Goal: Find specific page/section: Find specific page/section

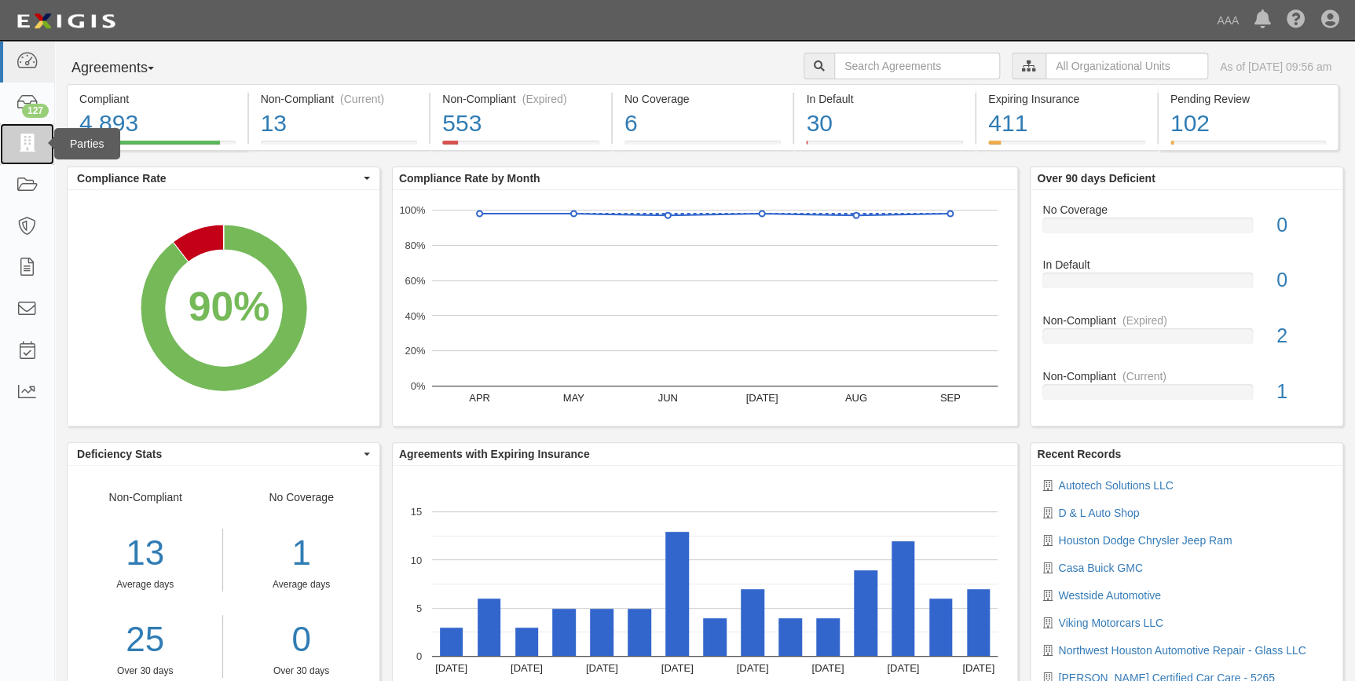
drag, startPoint x: 23, startPoint y: 143, endPoint x: 38, endPoint y: 143, distance: 14.9
click at [23, 143] on icon at bounding box center [27, 144] width 22 height 18
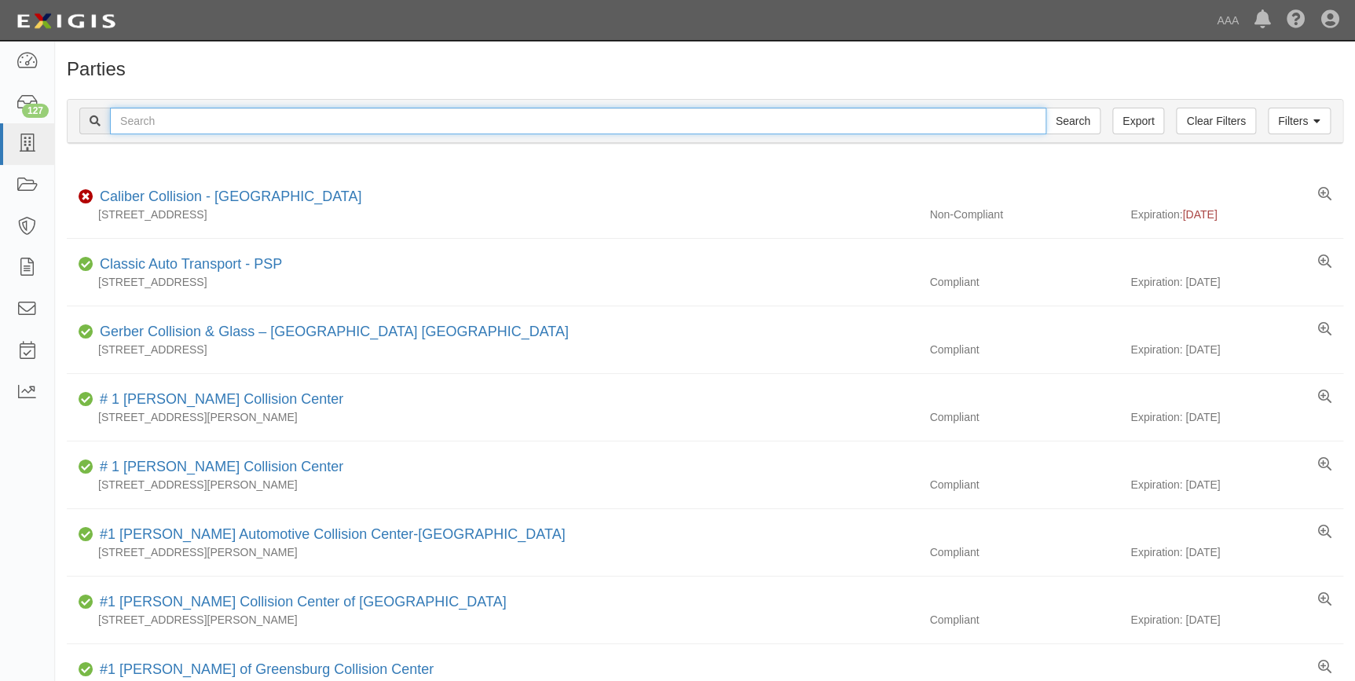
click at [200, 125] on input "text" at bounding box center [578, 121] width 937 height 27
type input "20121"
click at [1046, 108] on input "Search" at bounding box center [1073, 121] width 55 height 27
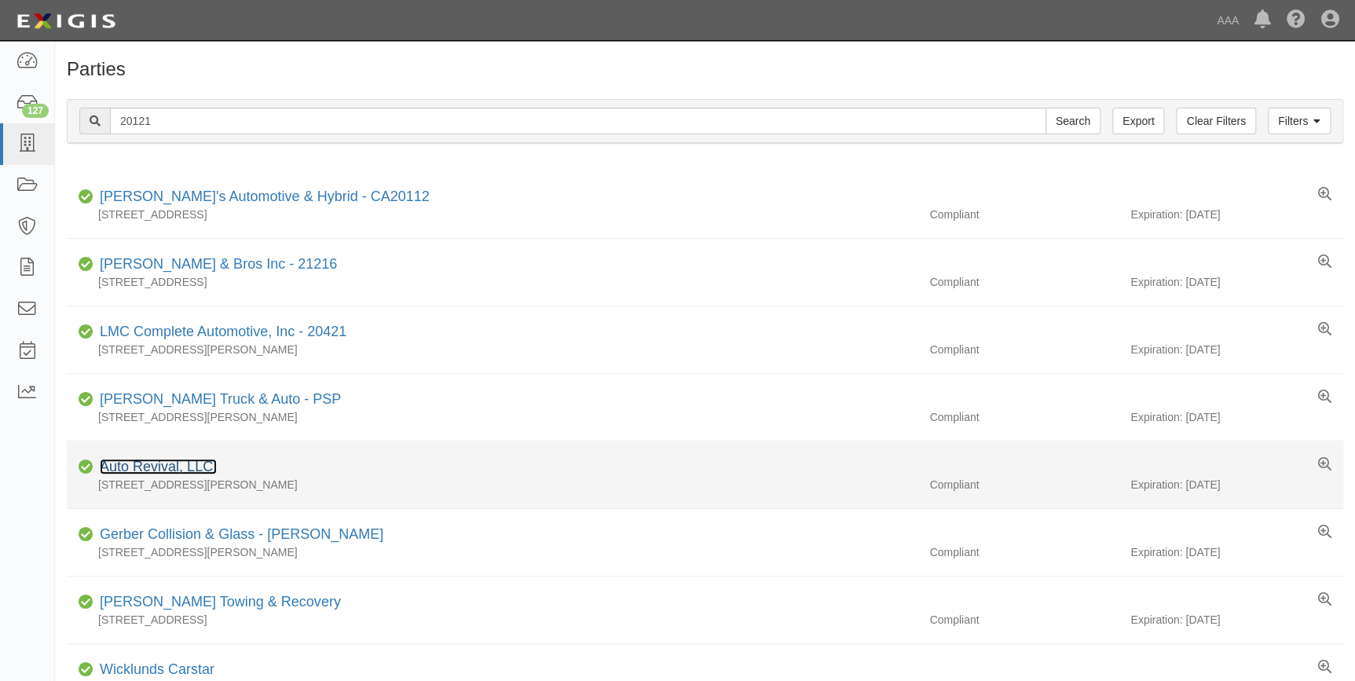
click at [156, 461] on link "Auto Revival, LLC." at bounding box center [158, 467] width 117 height 16
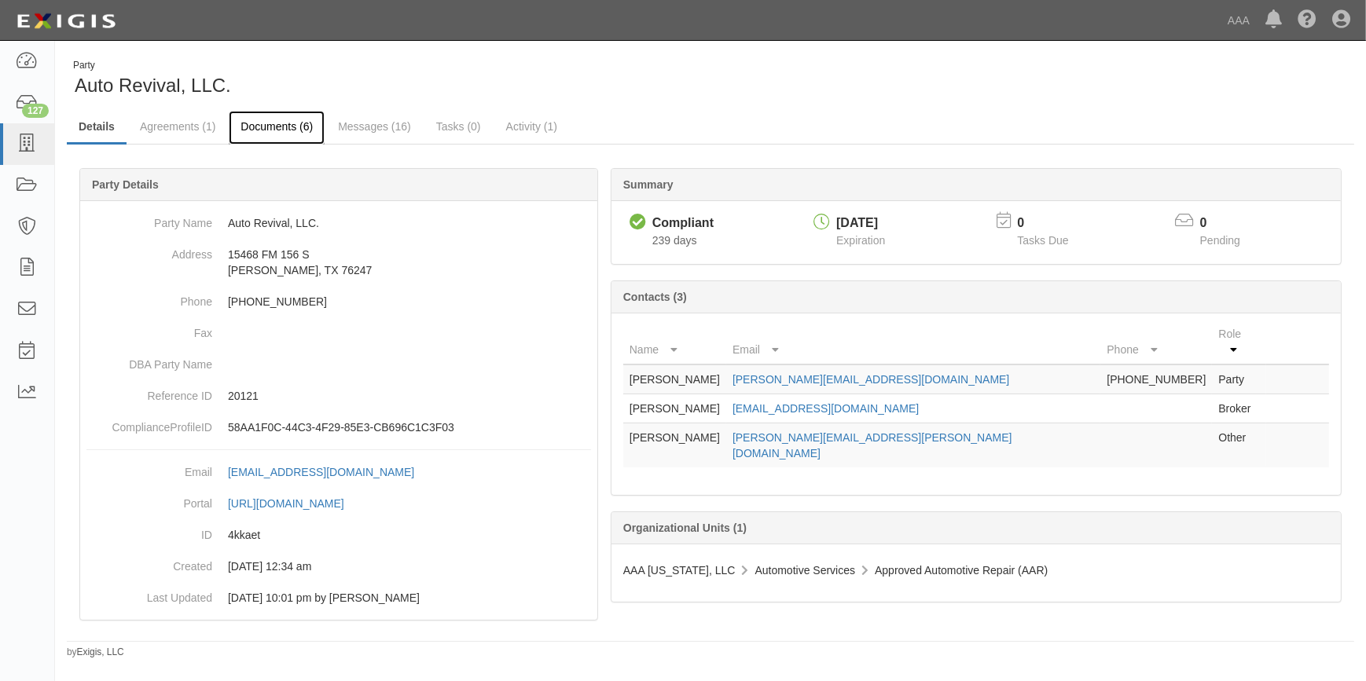
click at [281, 128] on link "Documents (6)" at bounding box center [277, 128] width 96 height 34
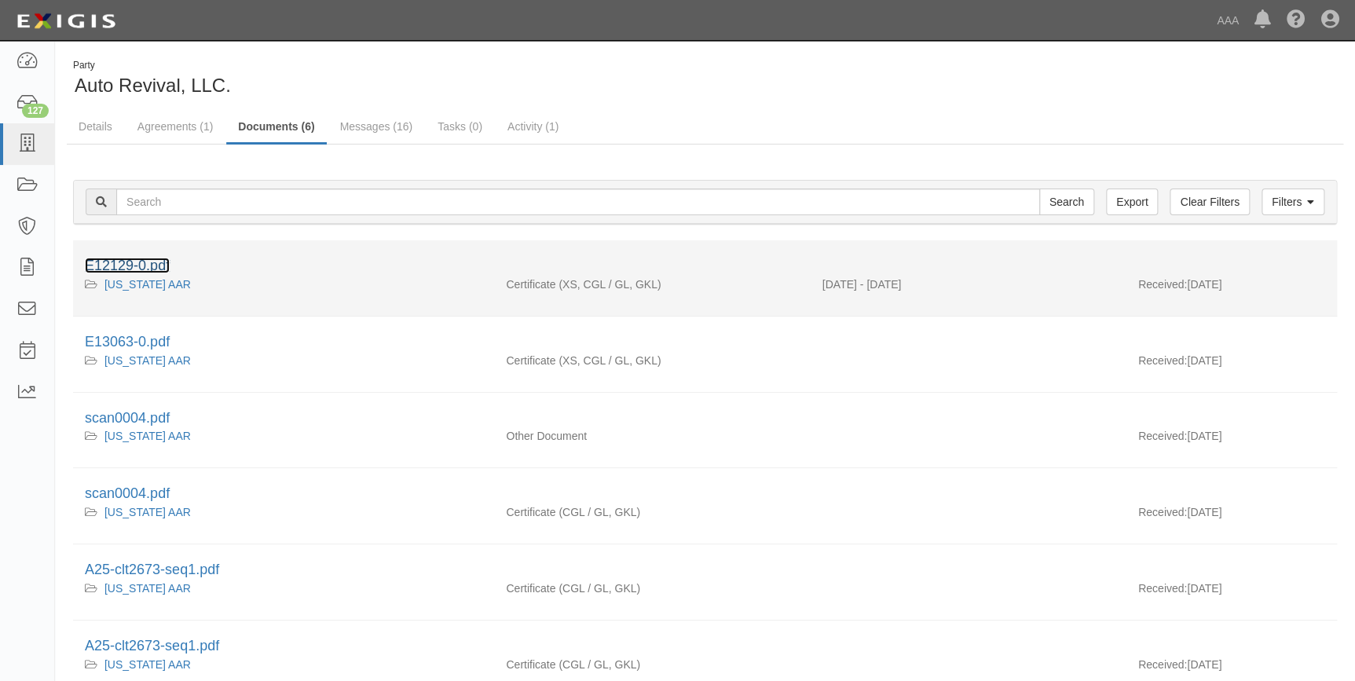
click at [145, 270] on link "E12129-0.pdf" at bounding box center [127, 266] width 85 height 16
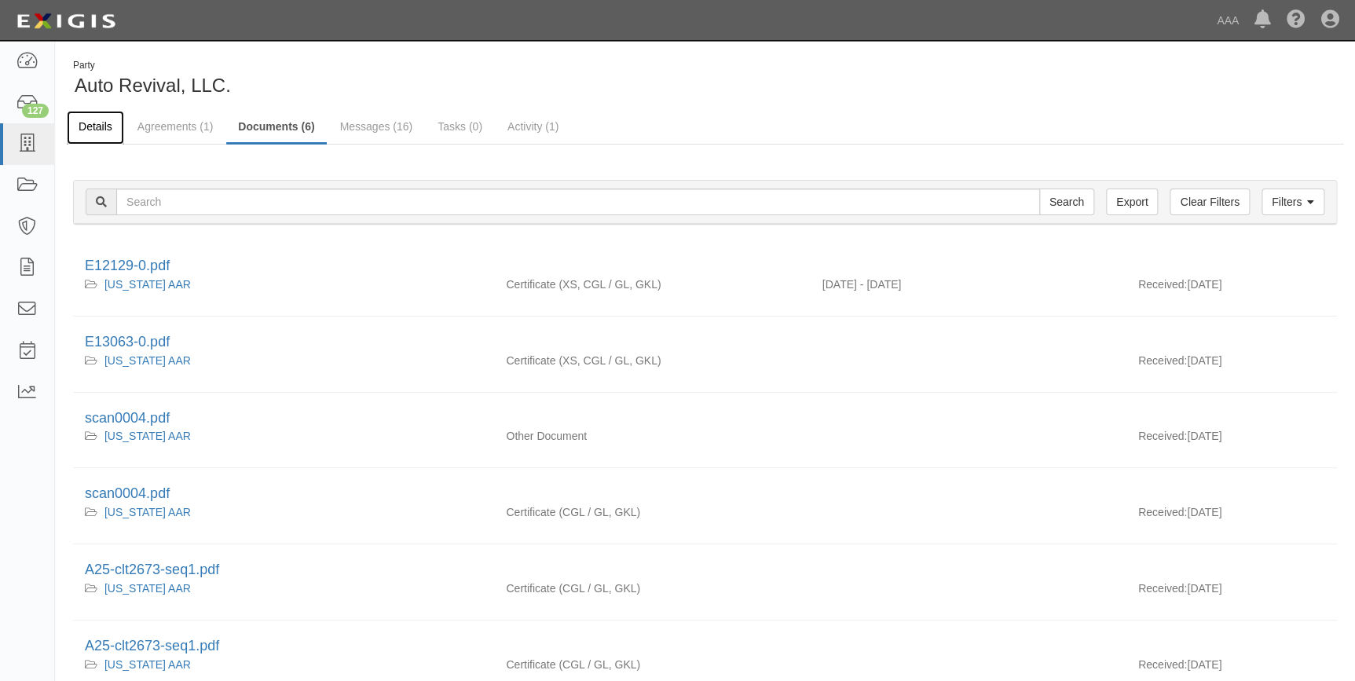
click at [93, 125] on link "Details" at bounding box center [95, 128] width 57 height 34
